Goal: Book appointment/travel/reservation

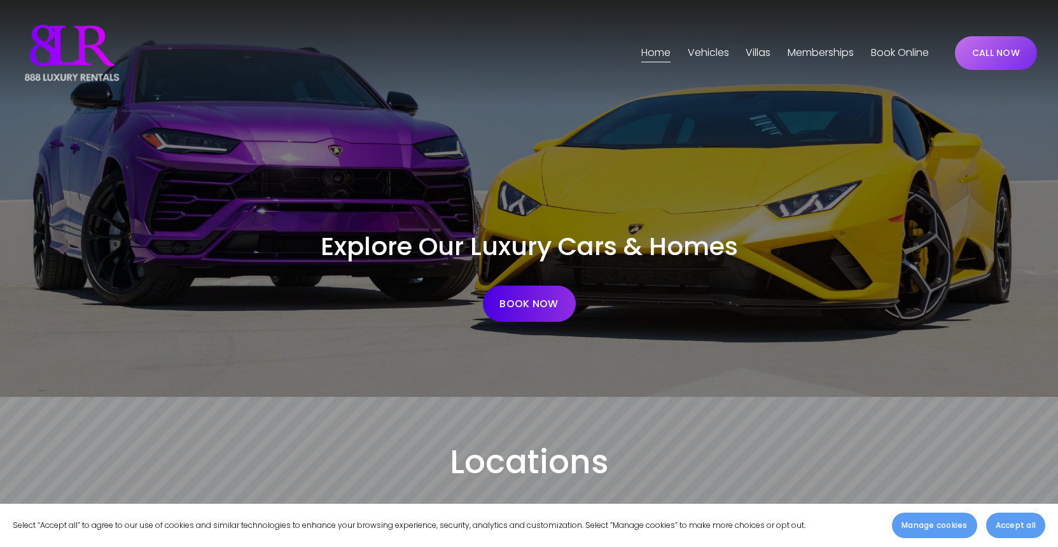
click at [704, 60] on span "Vehicles" at bounding box center [708, 53] width 41 height 18
click at [0, 0] on span "[GEOGRAPHIC_DATA]" at bounding box center [0, 0] width 0 height 0
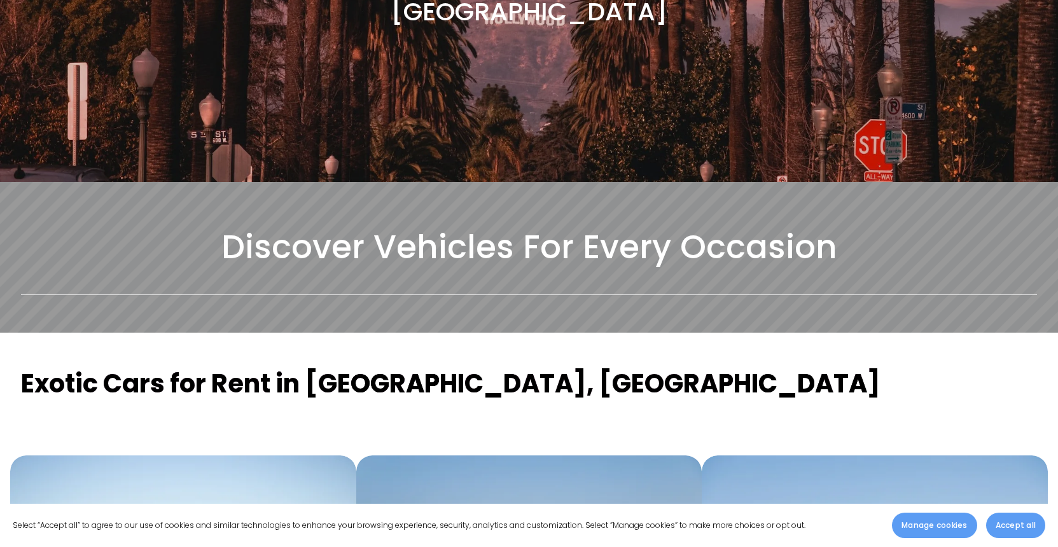
scroll to position [222, 0]
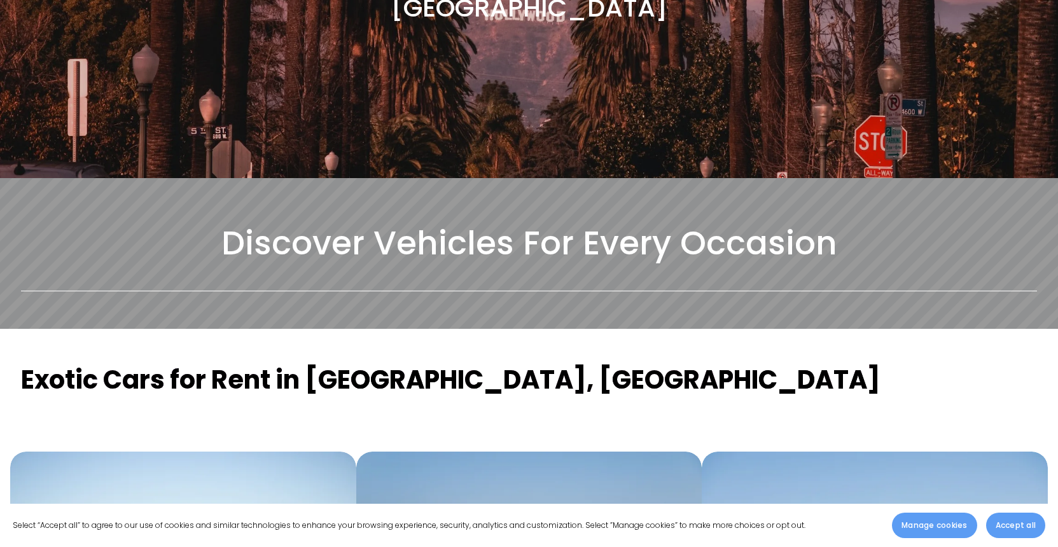
click at [997, 521] on span "Accept all" at bounding box center [1016, 525] width 40 height 11
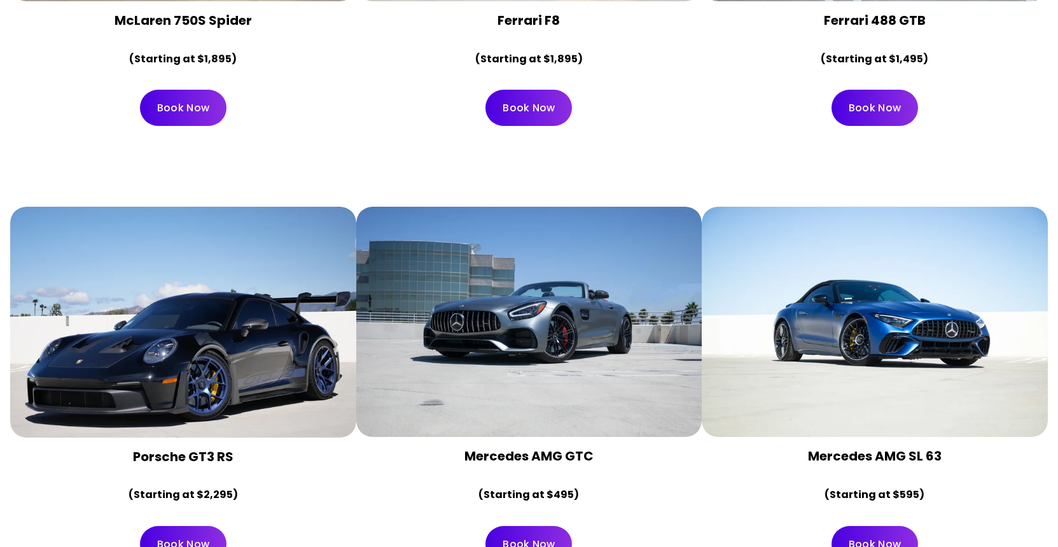
scroll to position [2225, 0]
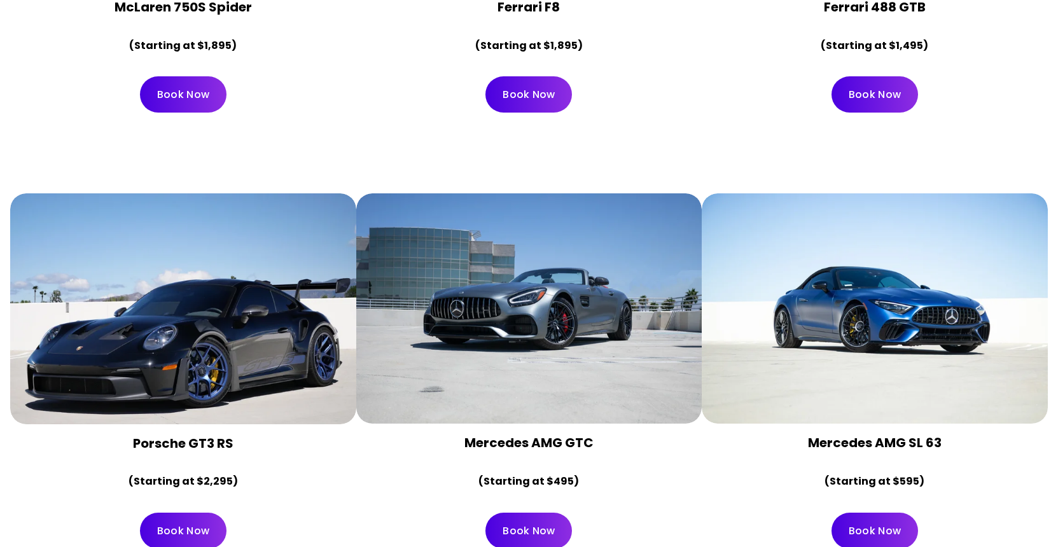
click at [230, 319] on div at bounding box center [183, 308] width 346 height 230
click at [184, 513] on link "Book Now" at bounding box center [183, 531] width 87 height 36
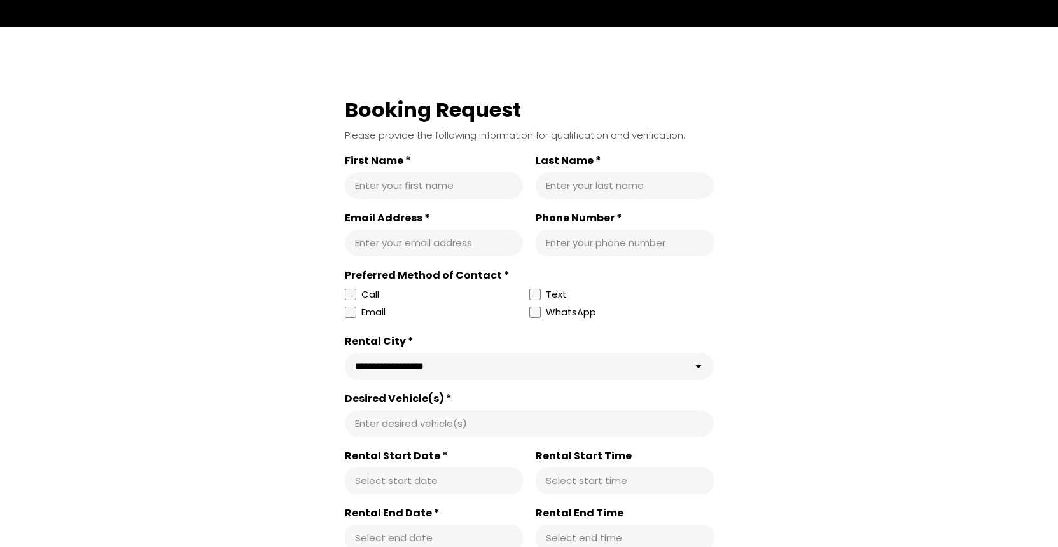
scroll to position [316, 0]
